Goal: Transaction & Acquisition: Obtain resource

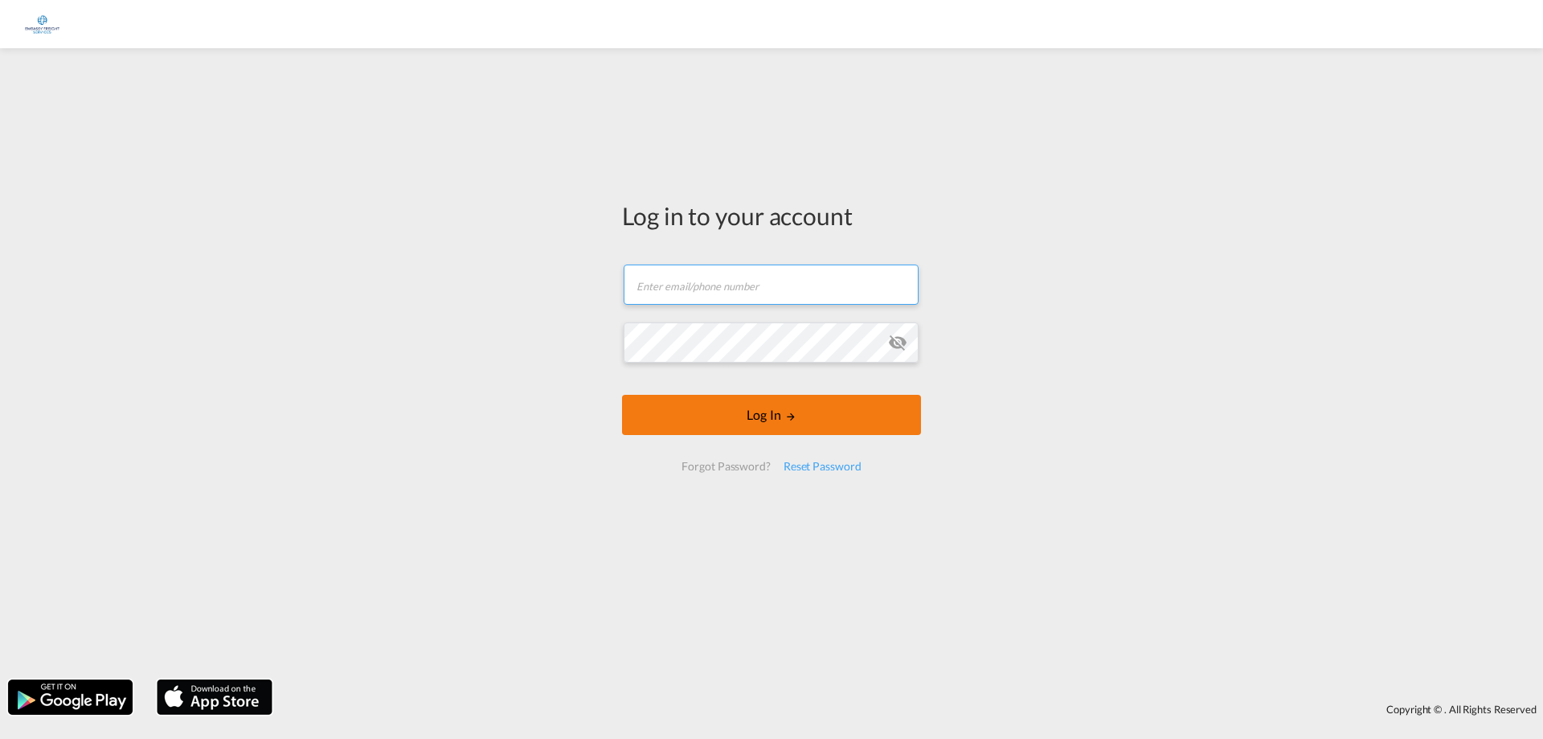
type input "[PERSON_NAME][EMAIL_ADDRESS][DOMAIN_NAME]"
click at [760, 415] on button "Log In" at bounding box center [771, 415] width 299 height 40
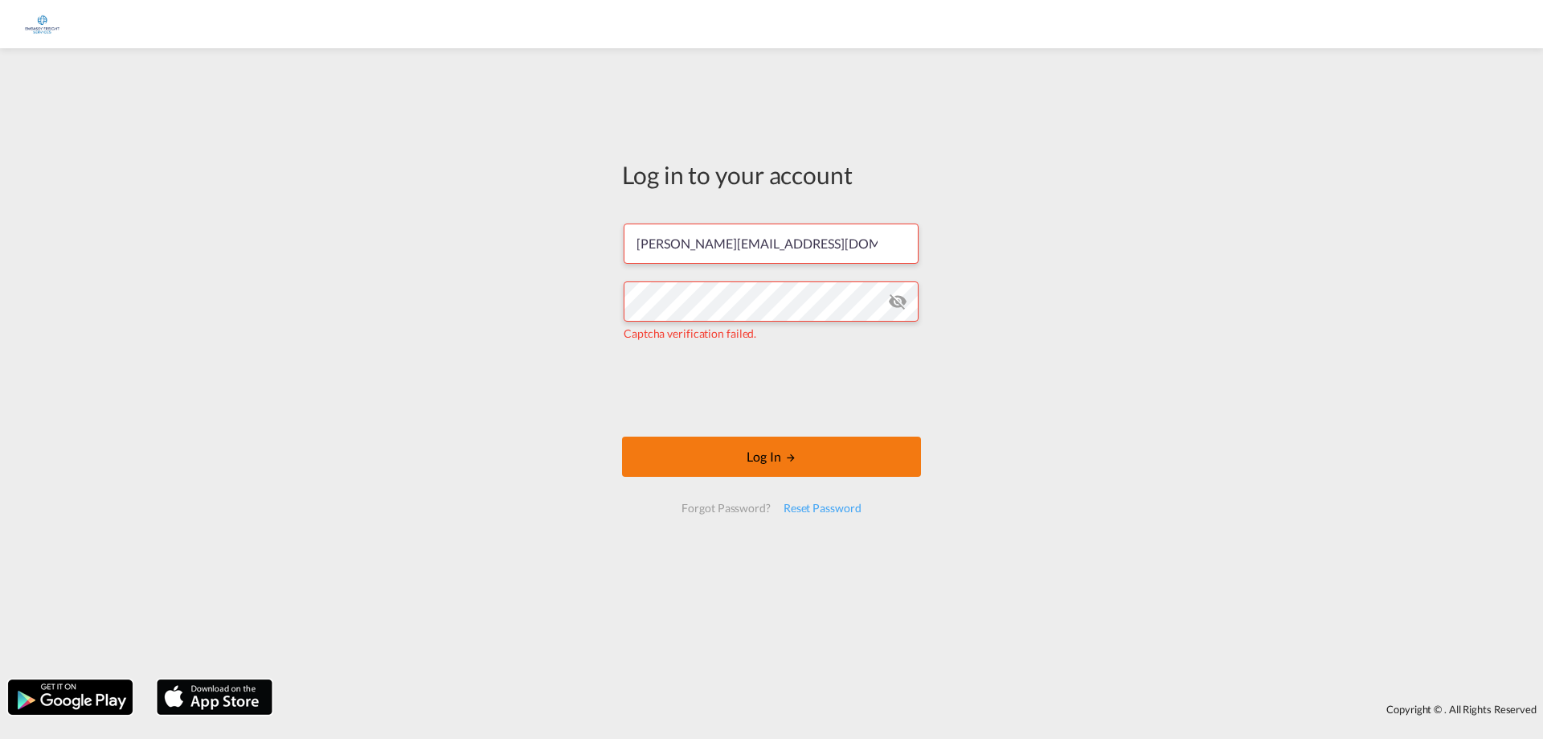
click at [755, 448] on button "Log In" at bounding box center [771, 456] width 299 height 40
